Goal: Navigation & Orientation: Find specific page/section

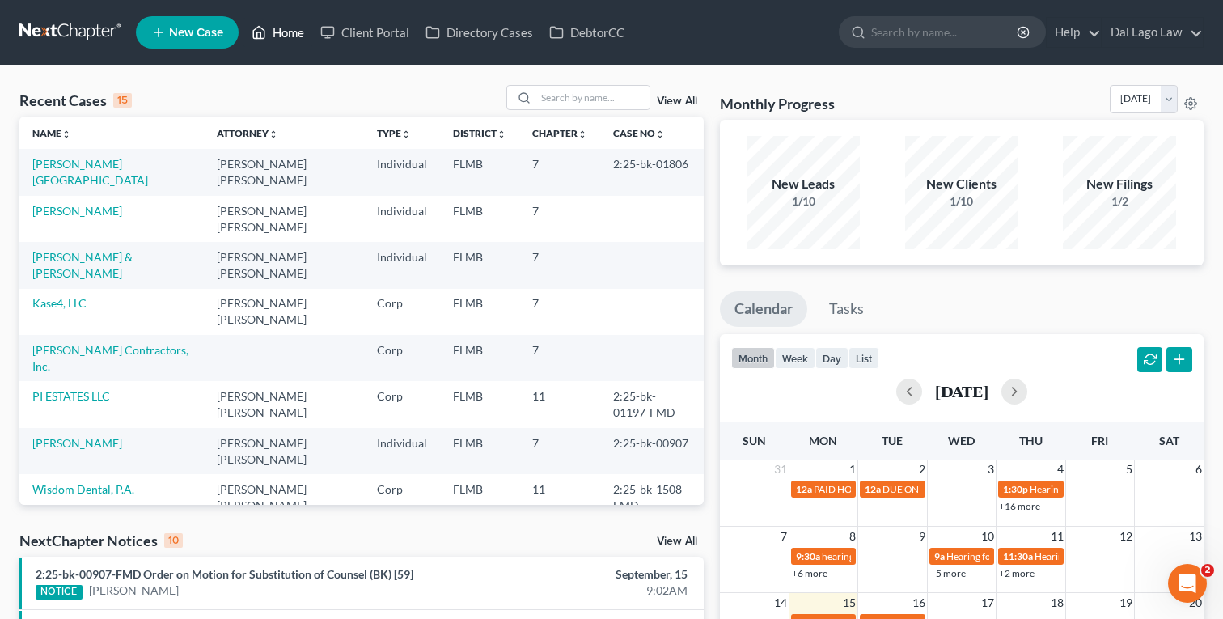
click at [284, 38] on link "Home" at bounding box center [278, 32] width 69 height 29
click at [368, 37] on link "Client Portal" at bounding box center [364, 32] width 105 height 29
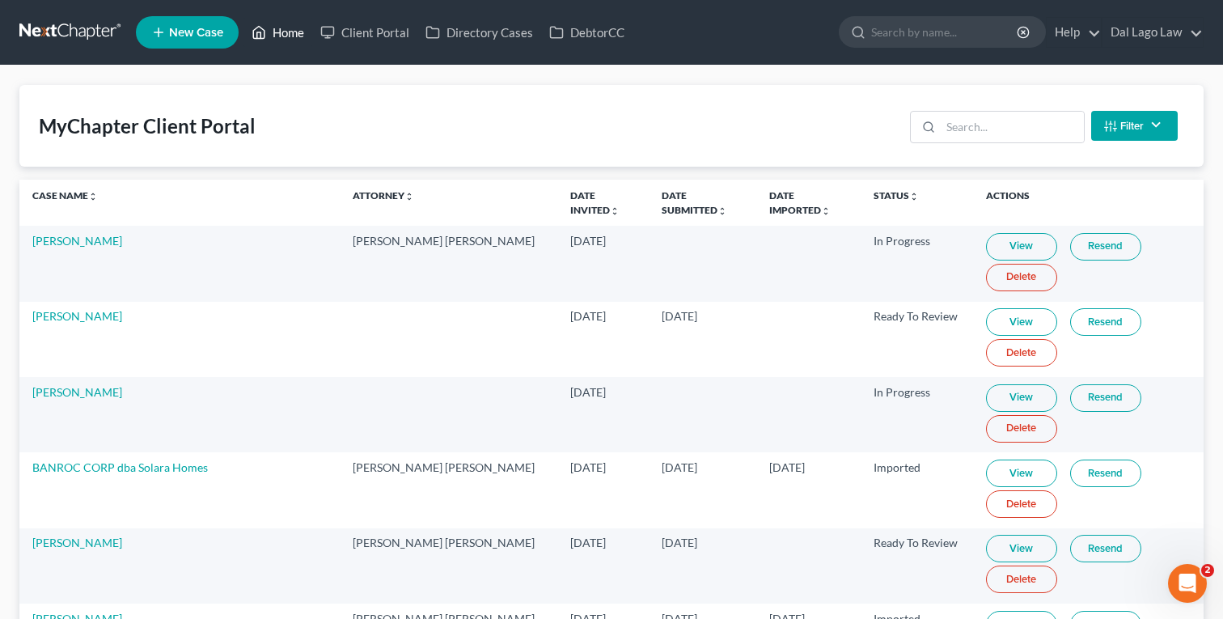
click at [288, 43] on link "Home" at bounding box center [278, 32] width 69 height 29
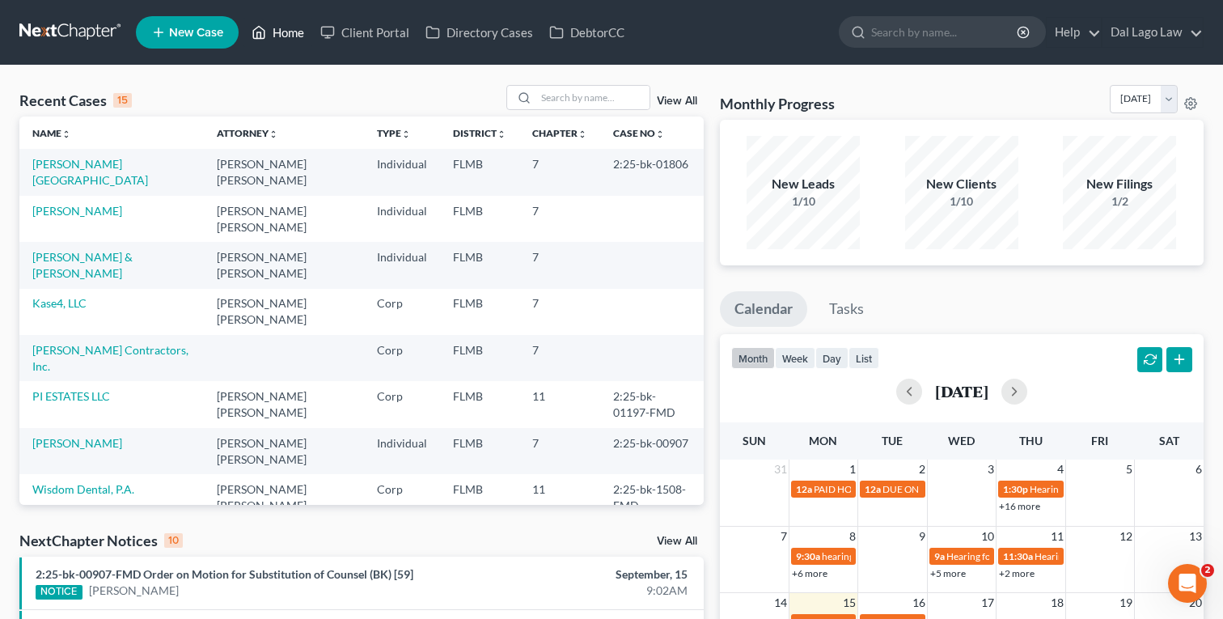
click at [275, 29] on link "Home" at bounding box center [278, 32] width 69 height 29
